Goal: Find specific page/section: Find specific page/section

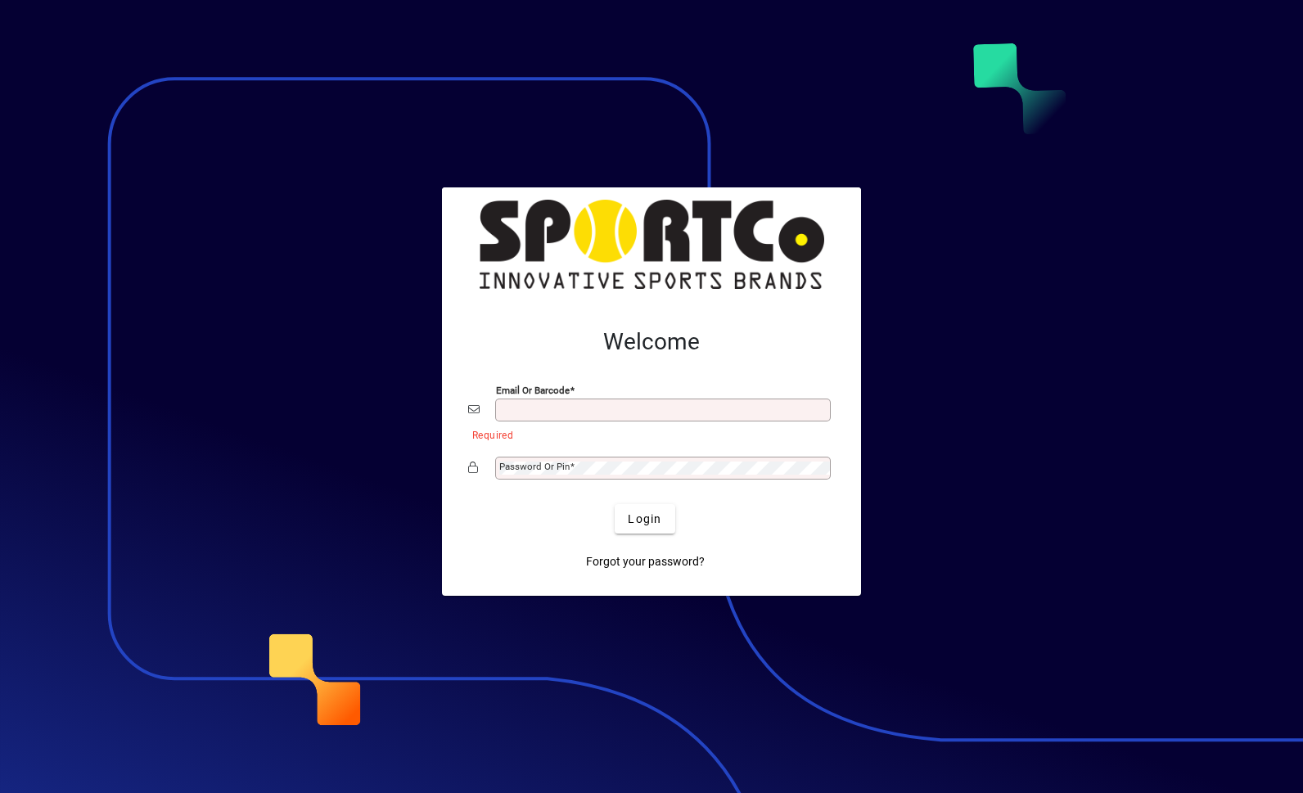
type input "**********"
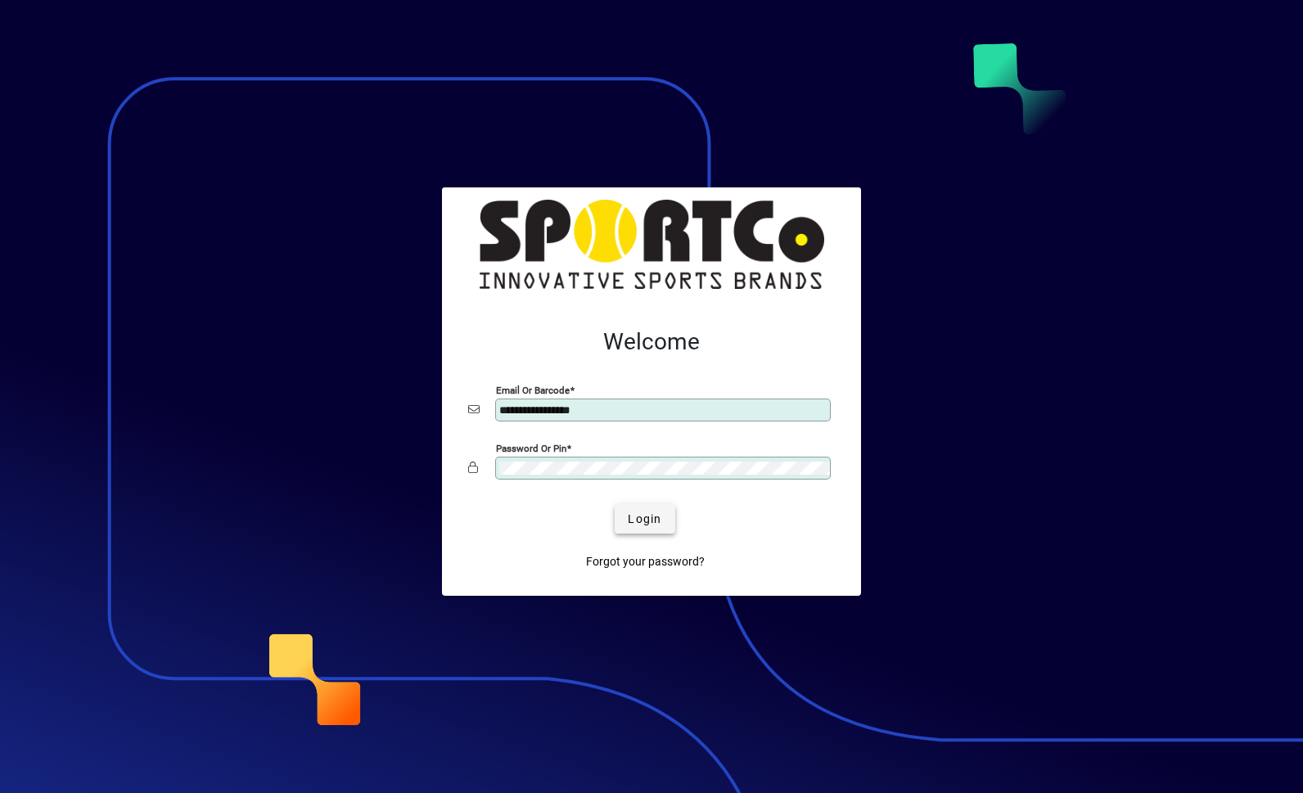
click at [660, 532] on span "submit" at bounding box center [645, 518] width 60 height 39
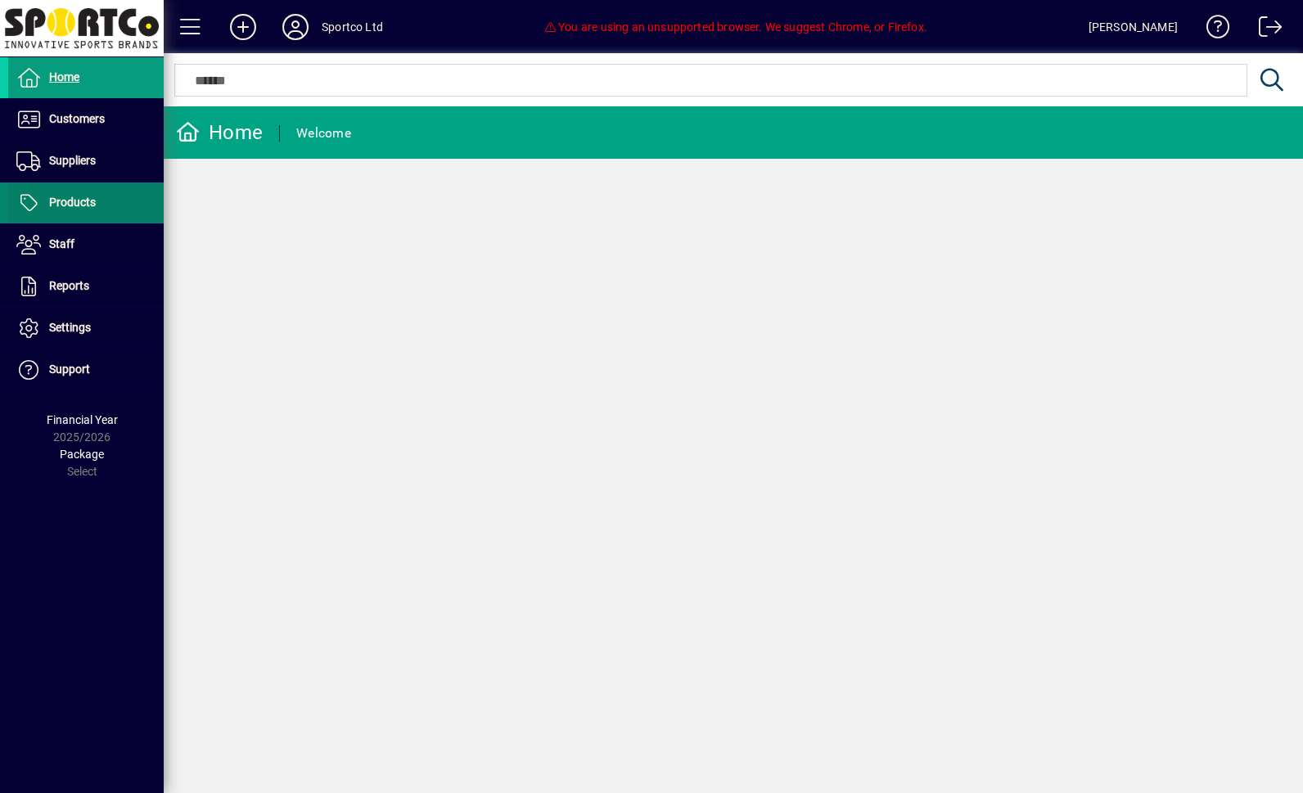
click at [92, 216] on span at bounding box center [85, 202] width 155 height 39
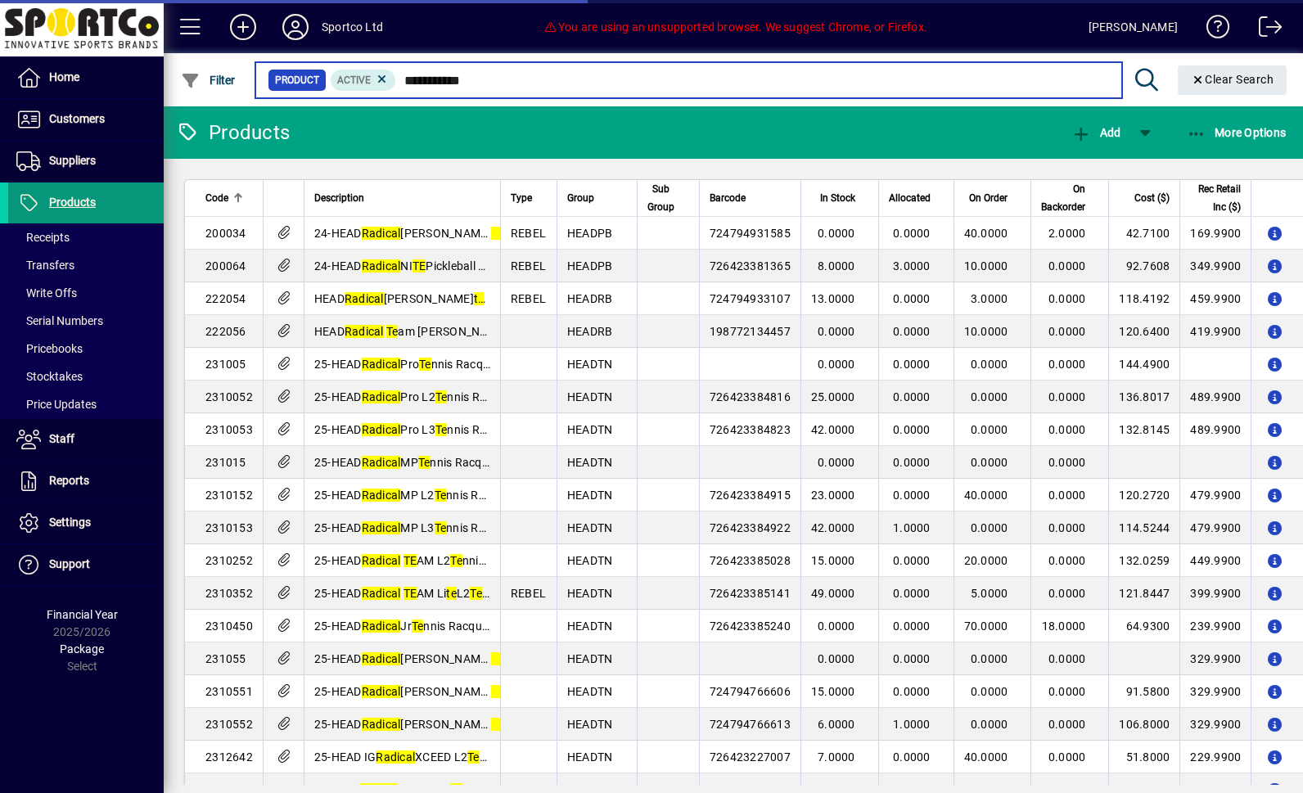
type input "**********"
